Goal: Find contact information: Find contact information

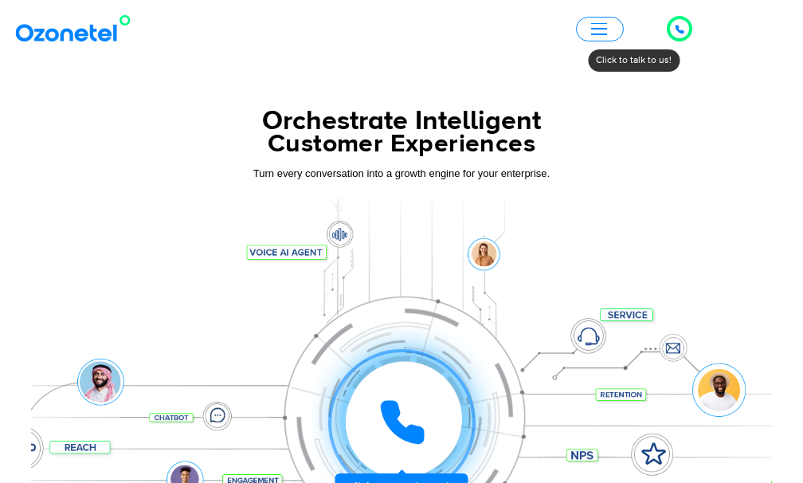
click at [695, 29] on div at bounding box center [679, 28] width 31 height 31
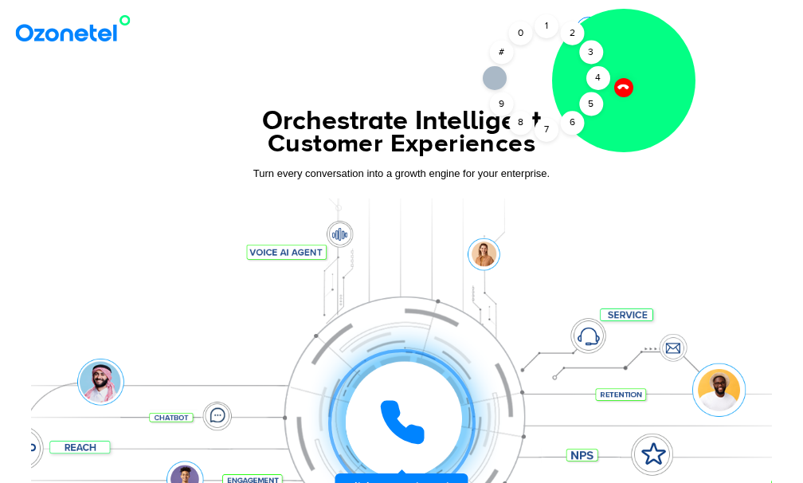
click at [626, 91] on div at bounding box center [623, 87] width 20 height 20
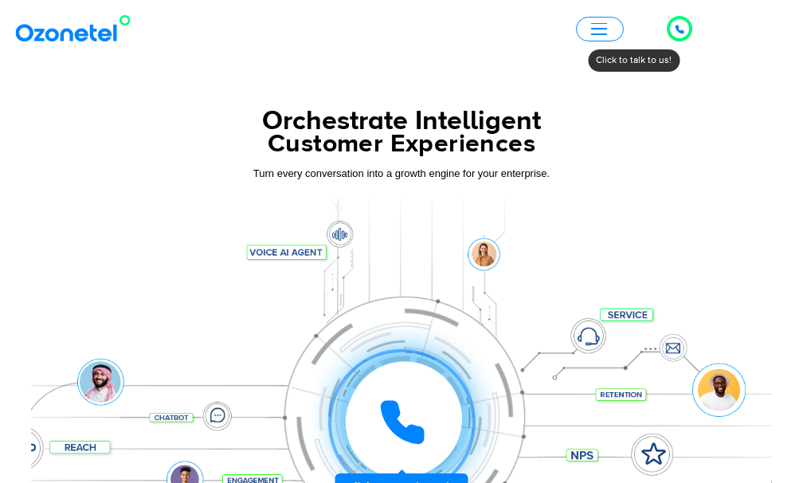
click at [606, 15] on div "Click to talk to us! Call ended [PHONE_NUMBER] Products AI & CX Voice AI Agents…" at bounding box center [401, 28] width 803 height 37
click at [602, 26] on span "button" at bounding box center [599, 29] width 16 height 12
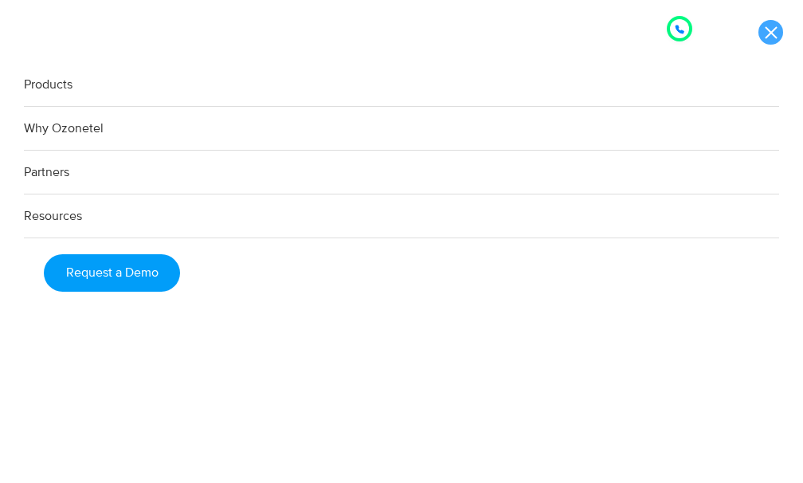
click at [766, 34] on link at bounding box center [770, 32] width 25 height 25
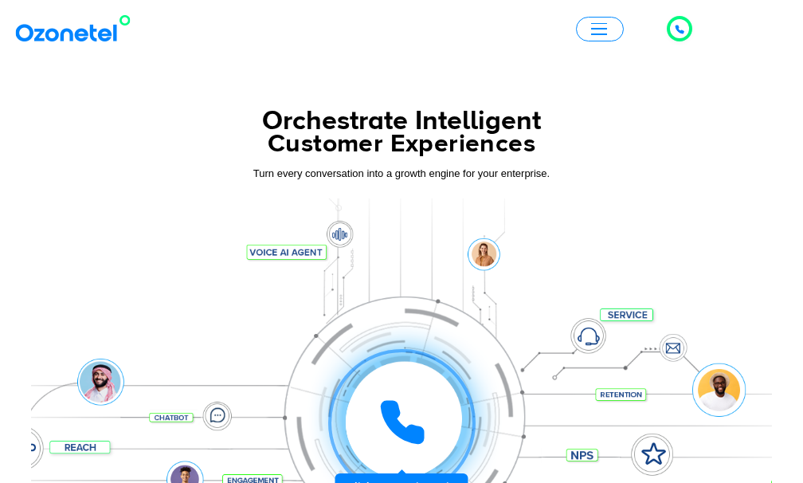
click at [688, 21] on div at bounding box center [679, 28] width 25 height 25
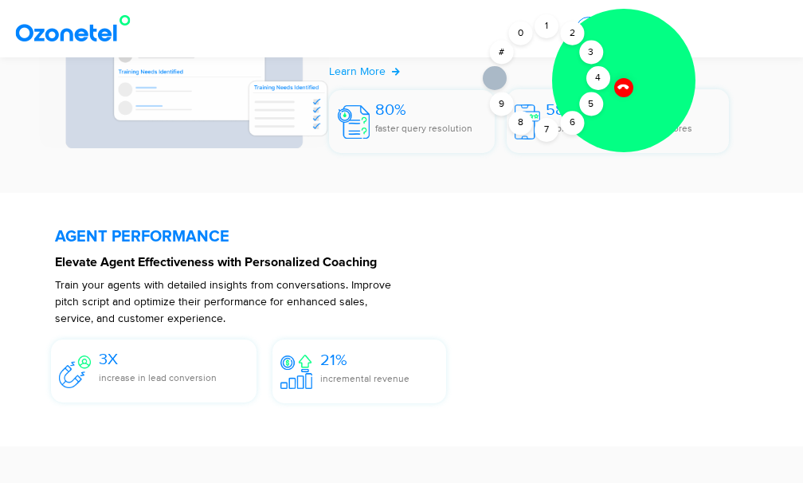
scroll to position [2868, 0]
